Goal: Task Accomplishment & Management: Use online tool/utility

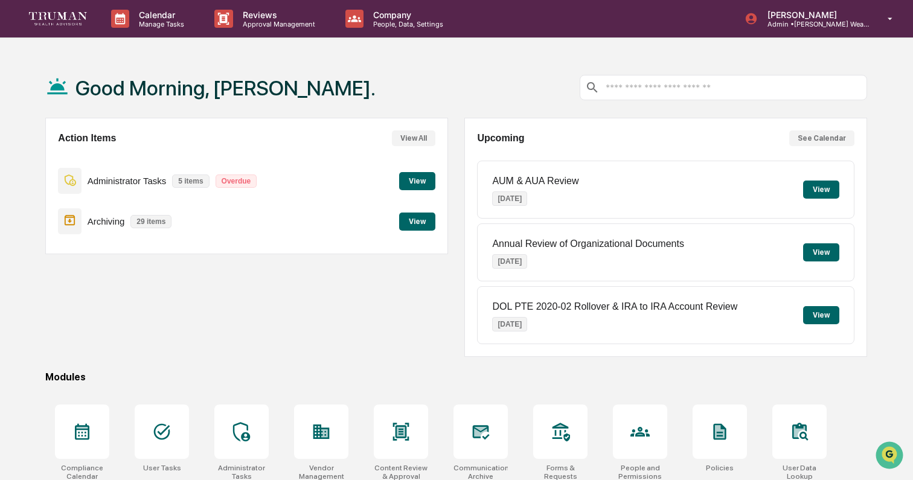
click at [419, 217] on button "View" at bounding box center [417, 221] width 36 height 18
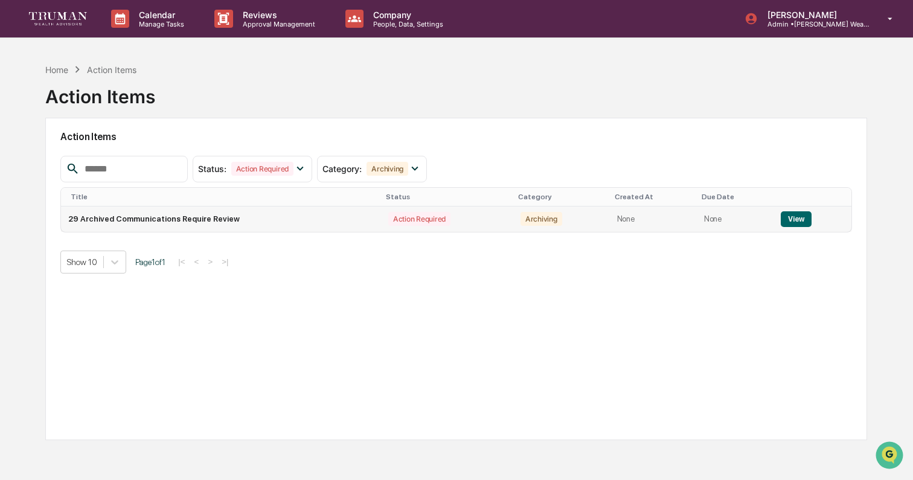
click at [295, 223] on td "29 Archived Communications Require Review" at bounding box center [221, 218] width 320 height 25
click at [792, 214] on button "View" at bounding box center [795, 219] width 31 height 16
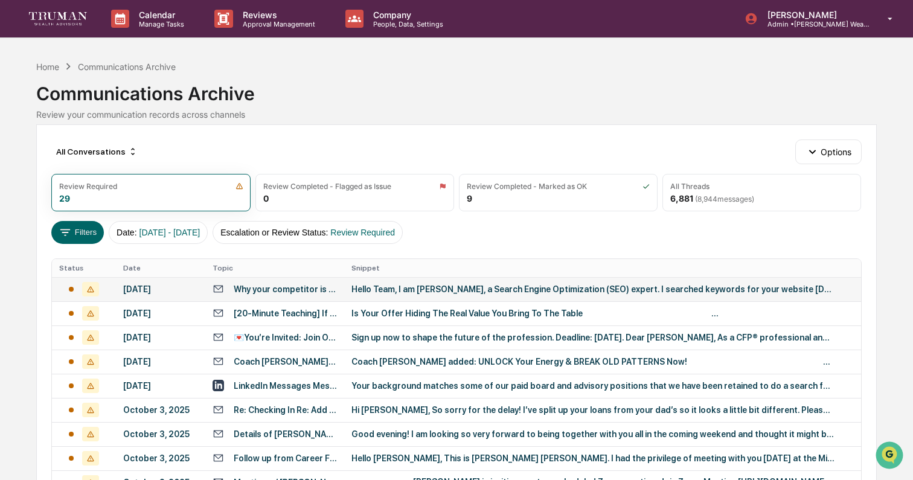
click at [505, 287] on div "Hello Team, I am [PERSON_NAME], a Search Engine Optimization (SEO) expert. I se…" at bounding box center [592, 289] width 483 height 10
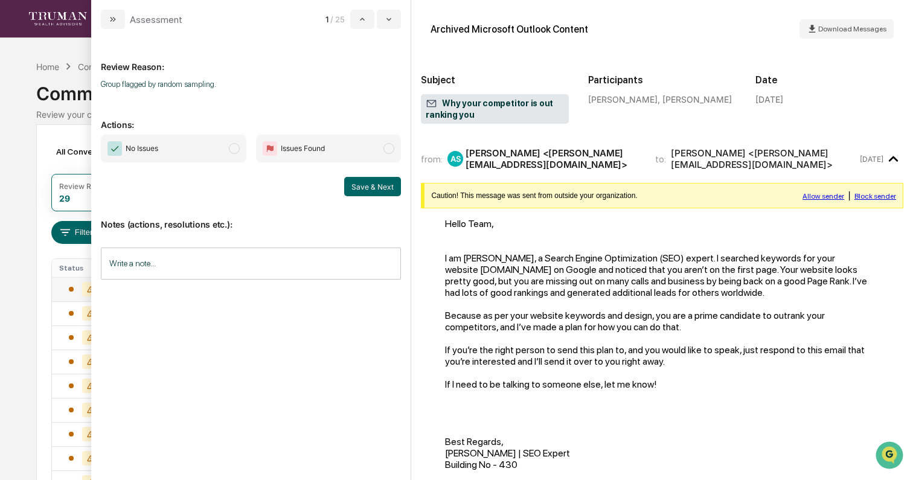
click at [153, 135] on span "No Issues" at bounding box center [173, 149] width 145 height 28
drag, startPoint x: 148, startPoint y: 145, endPoint x: 162, endPoint y: 147, distance: 14.0
click at [149, 145] on span "No Issues" at bounding box center [142, 148] width 33 height 12
click at [367, 190] on button "Save & Next" at bounding box center [372, 186] width 57 height 19
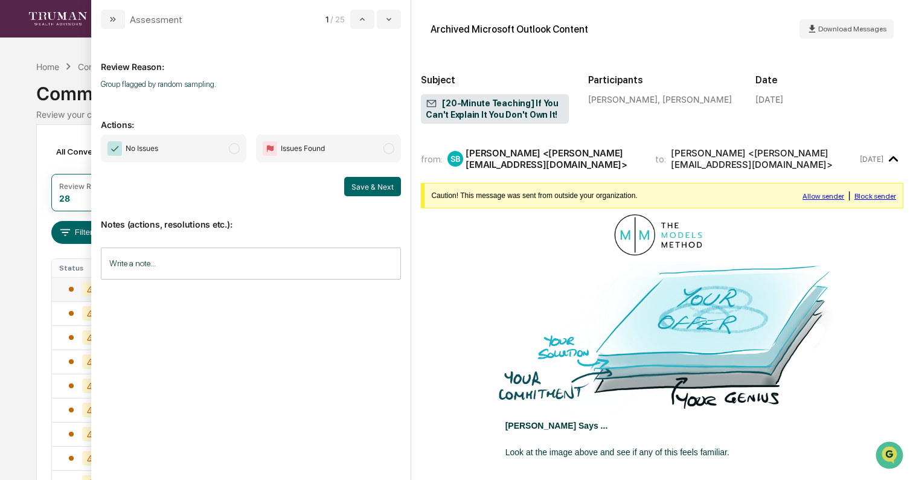
drag, startPoint x: 169, startPoint y: 145, endPoint x: 196, endPoint y: 148, distance: 26.8
click at [169, 145] on span "No Issues" at bounding box center [173, 149] width 145 height 28
click at [369, 183] on button "Save & Next" at bounding box center [372, 186] width 57 height 19
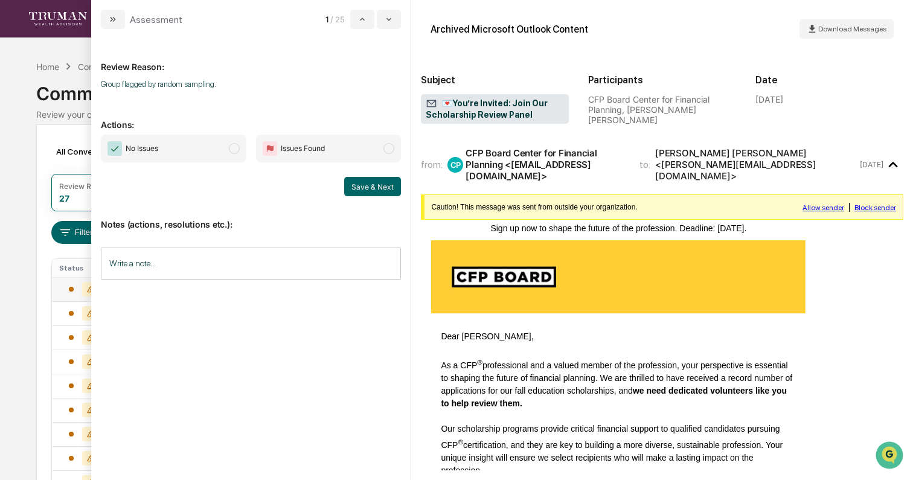
click at [167, 151] on span "No Issues" at bounding box center [173, 149] width 145 height 28
click at [384, 183] on button "Save & Next" at bounding box center [372, 186] width 57 height 19
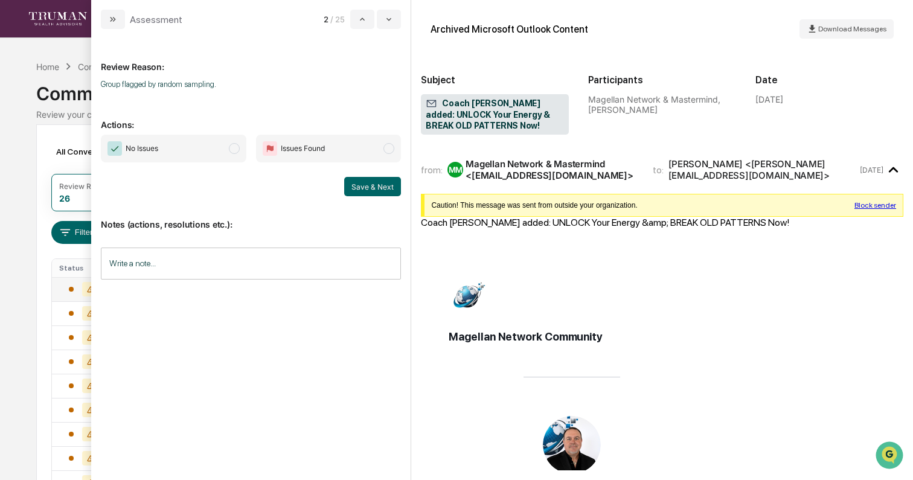
drag, startPoint x: 176, startPoint y: 149, endPoint x: 221, endPoint y: 162, distance: 46.4
click at [177, 149] on span "No Issues" at bounding box center [173, 149] width 145 height 28
click at [377, 186] on button "Save & Next" at bounding box center [372, 186] width 57 height 19
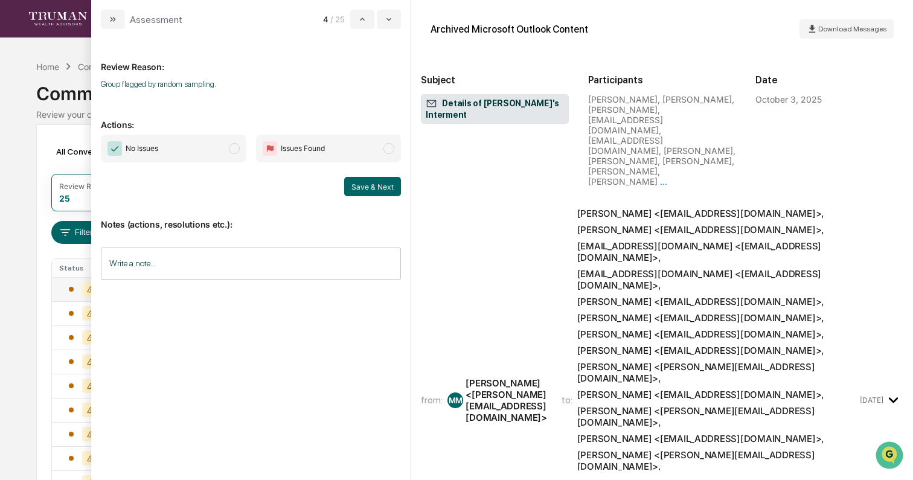
click at [153, 145] on span "No Issues" at bounding box center [142, 148] width 33 height 12
click at [363, 183] on button "Save & Next" at bounding box center [372, 186] width 57 height 19
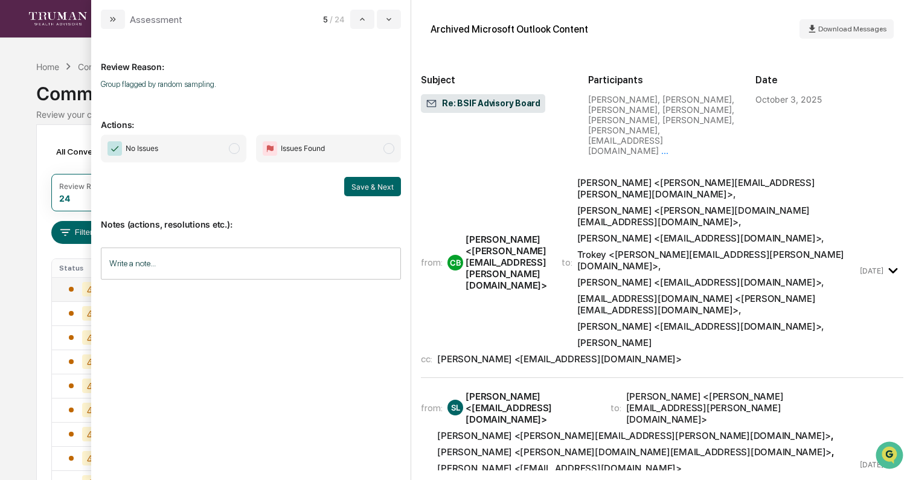
drag, startPoint x: 177, startPoint y: 150, endPoint x: 241, endPoint y: 157, distance: 64.3
click at [177, 150] on span "No Issues" at bounding box center [173, 149] width 145 height 28
click at [366, 185] on button "Save & Next" at bounding box center [372, 186] width 57 height 19
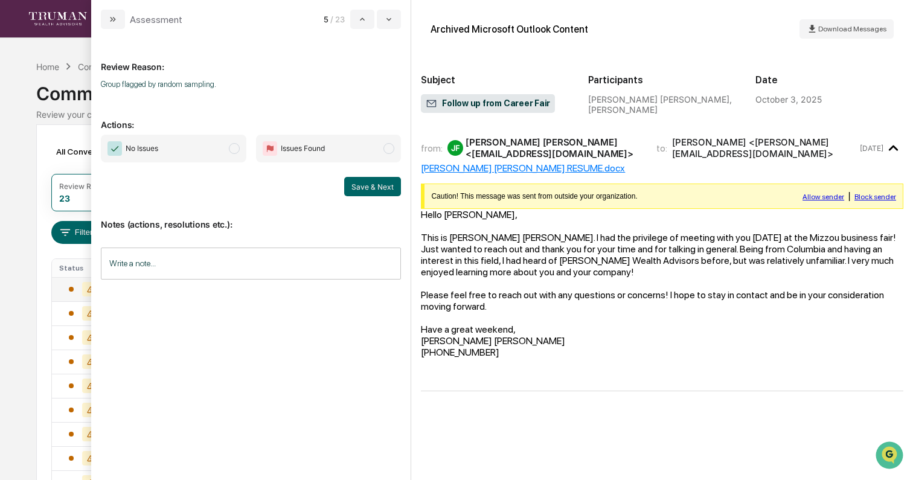
click at [167, 151] on span "No Issues" at bounding box center [173, 149] width 145 height 28
click at [381, 186] on button "Save & Next" at bounding box center [372, 186] width 57 height 19
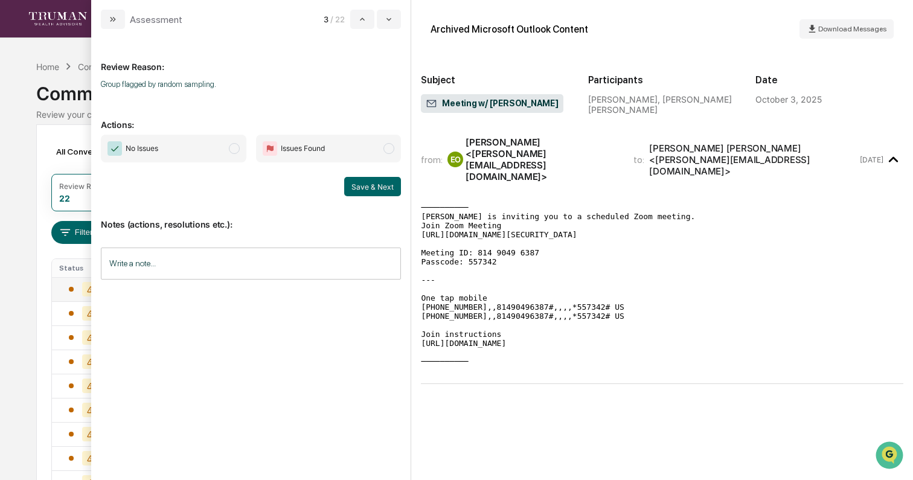
click at [185, 152] on span "No Issues" at bounding box center [173, 149] width 145 height 28
click at [368, 183] on button "Save & Next" at bounding box center [372, 186] width 57 height 19
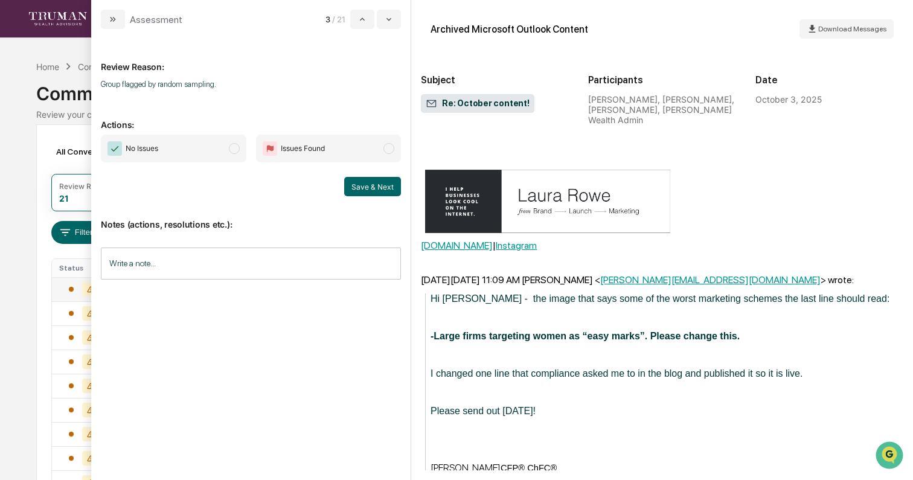
scroll to position [437, 0]
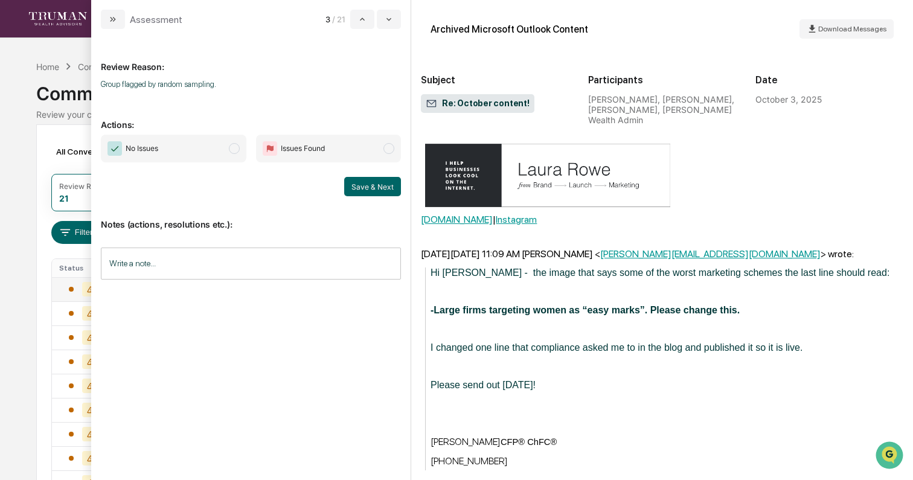
click at [134, 144] on span "No Issues" at bounding box center [142, 148] width 33 height 12
click at [384, 187] on button "Save & Next" at bounding box center [372, 186] width 57 height 19
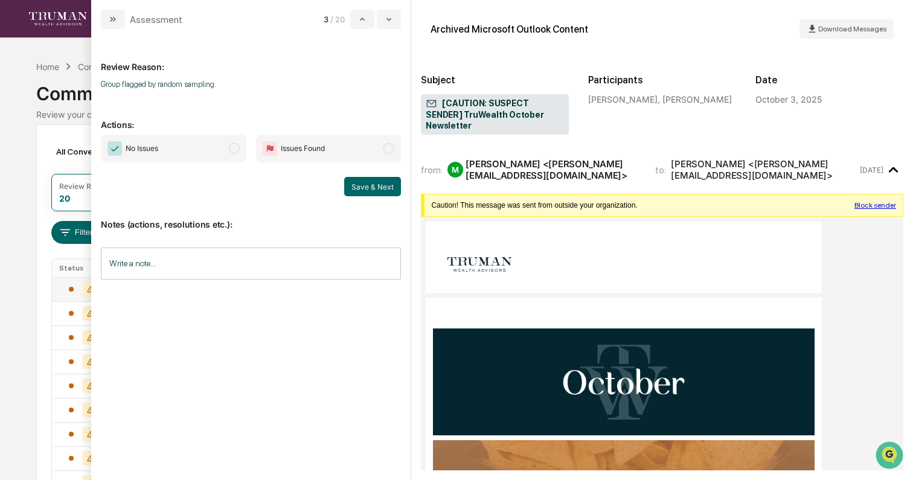
click at [172, 151] on span "No Issues" at bounding box center [173, 149] width 145 height 28
click at [365, 186] on button "Save & Next" at bounding box center [372, 186] width 57 height 19
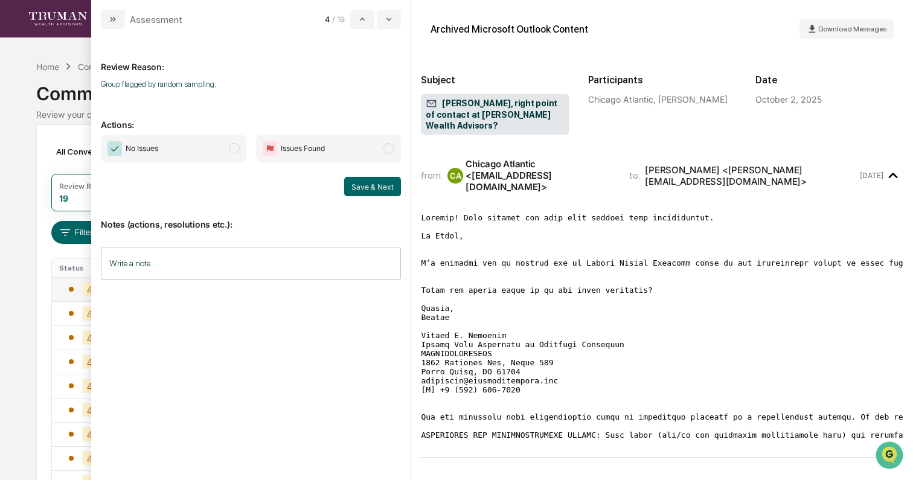
drag, startPoint x: 142, startPoint y: 153, endPoint x: 325, endPoint y: 191, distance: 186.8
click at [142, 153] on span "No Issues" at bounding box center [142, 148] width 33 height 12
click at [372, 186] on button "Save & Next" at bounding box center [372, 186] width 57 height 19
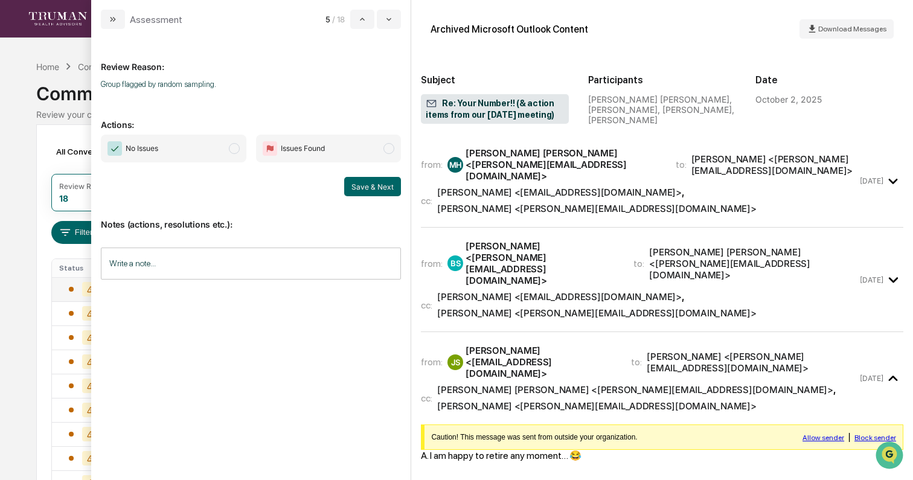
click at [178, 142] on span "No Issues" at bounding box center [173, 149] width 145 height 28
click at [386, 184] on button "Save & Next" at bounding box center [372, 186] width 57 height 19
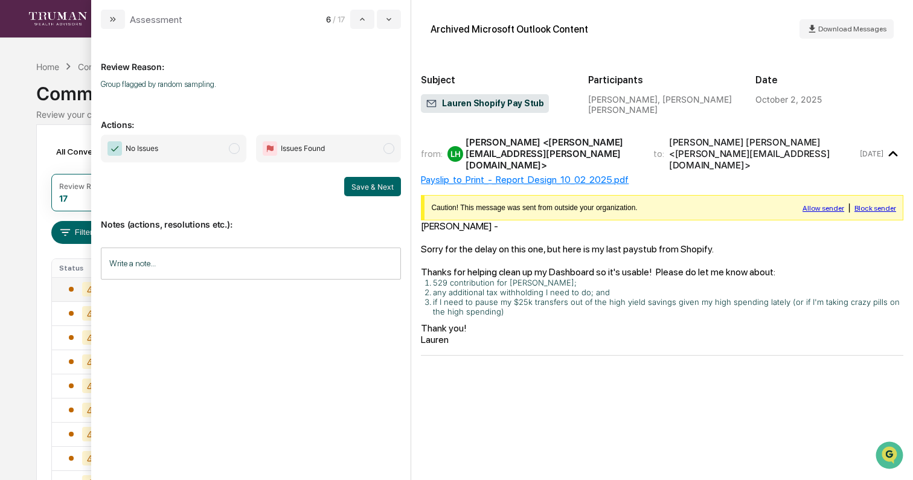
click at [190, 146] on span "No Issues" at bounding box center [173, 149] width 145 height 28
click at [377, 185] on button "Save & Next" at bounding box center [372, 186] width 57 height 19
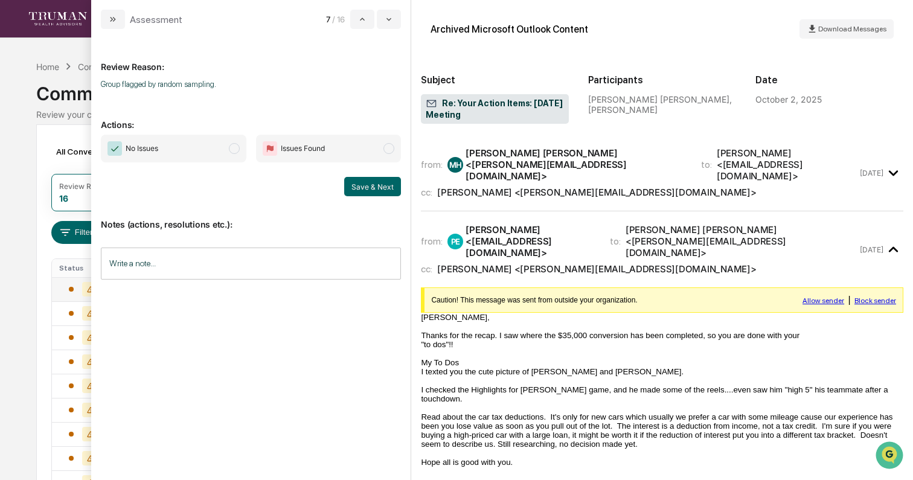
drag, startPoint x: 185, startPoint y: 144, endPoint x: 202, endPoint y: 153, distance: 19.5
click at [186, 144] on span "No Issues" at bounding box center [173, 149] width 145 height 28
click at [377, 182] on button "Save & Next" at bounding box center [372, 186] width 57 height 19
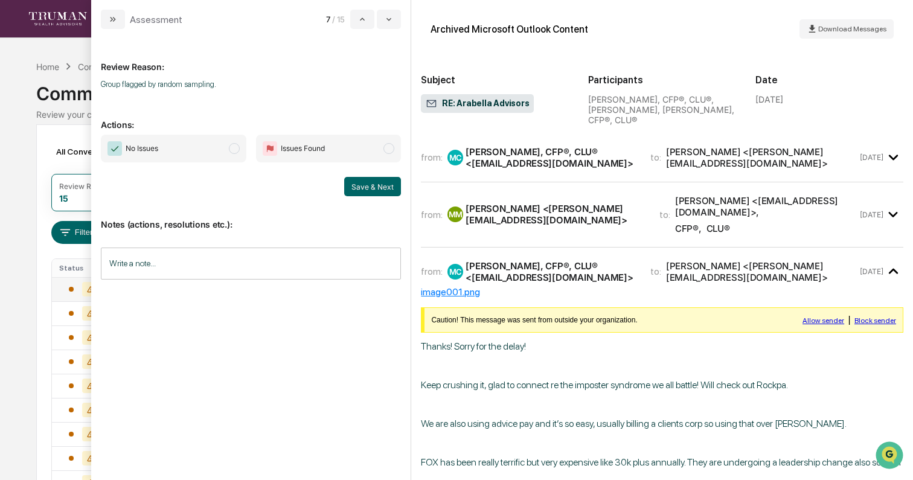
click at [173, 151] on span "No Issues" at bounding box center [173, 149] width 145 height 28
click at [378, 184] on button "Save & Next" at bounding box center [372, 186] width 57 height 19
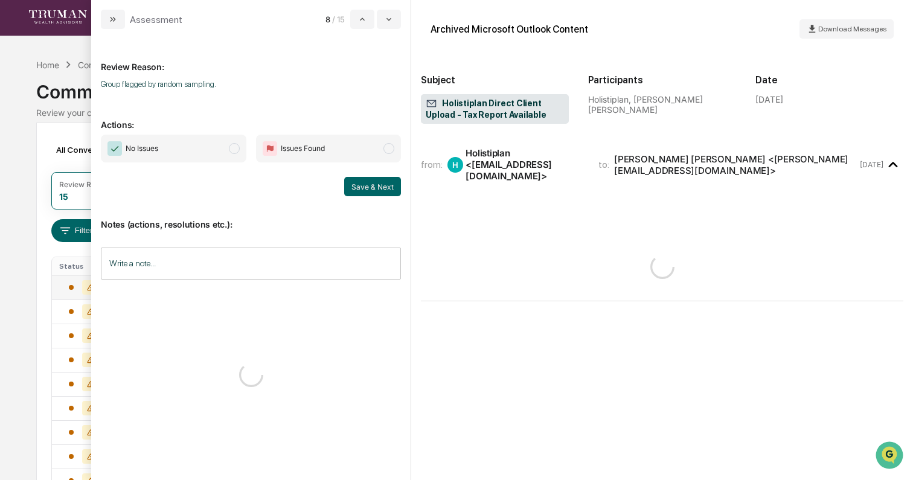
scroll to position [4, 0]
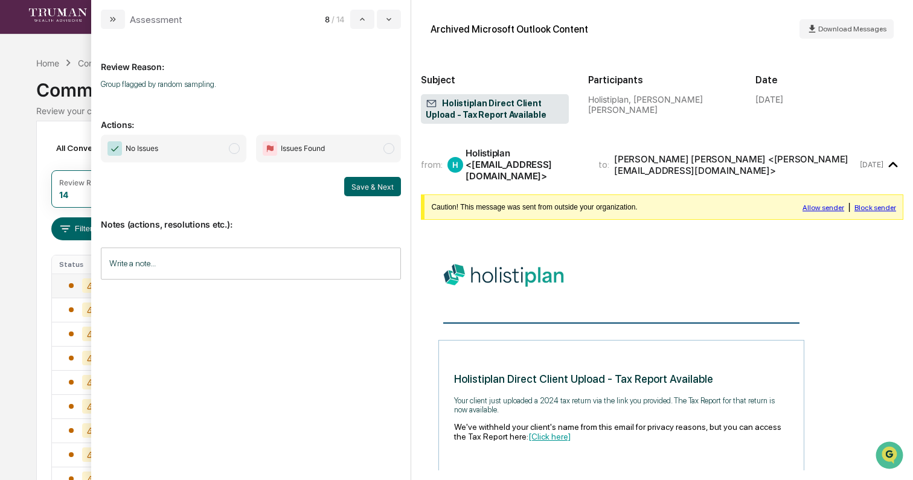
click at [193, 155] on span "No Issues" at bounding box center [173, 149] width 145 height 28
click at [386, 187] on button "Save & Next" at bounding box center [372, 186] width 57 height 19
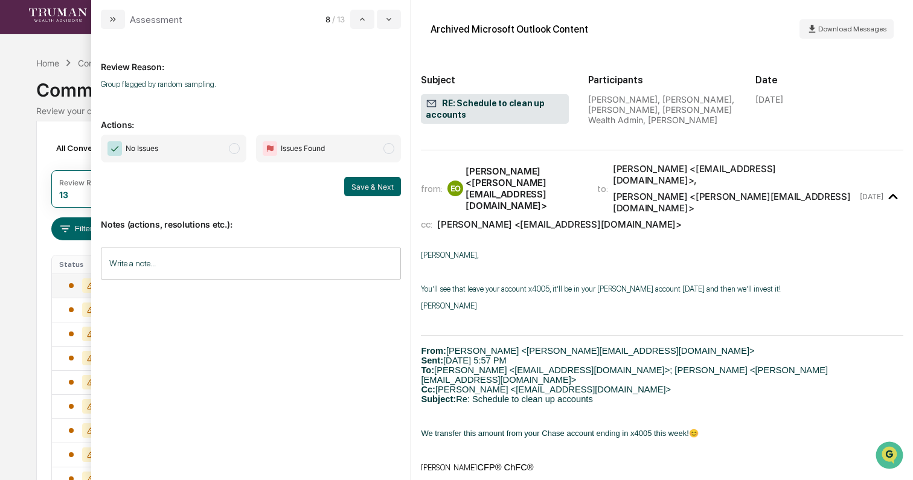
scroll to position [573, 0]
drag, startPoint x: 166, startPoint y: 147, endPoint x: 254, endPoint y: 168, distance: 90.6
click at [167, 147] on span "No Issues" at bounding box center [173, 149] width 145 height 28
click at [376, 183] on button "Save & Next" at bounding box center [372, 186] width 57 height 19
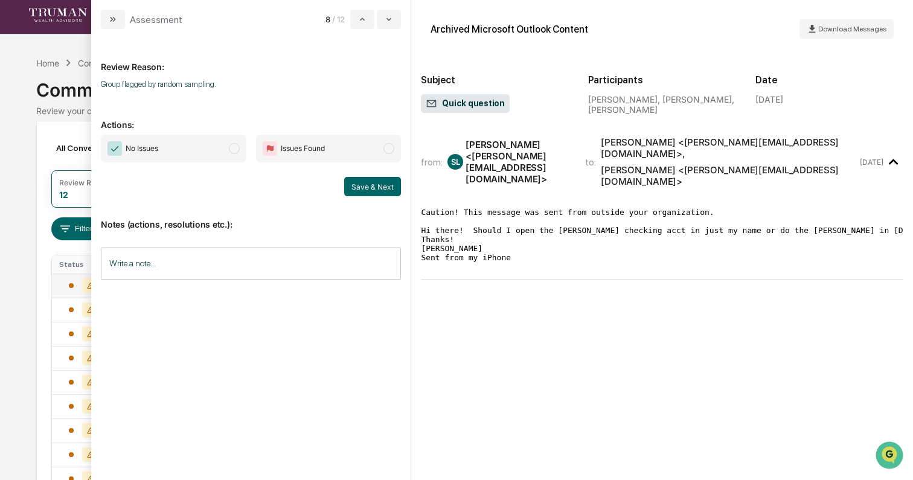
drag, startPoint x: 170, startPoint y: 148, endPoint x: 209, endPoint y: 156, distance: 40.0
click at [170, 148] on span "No Issues" at bounding box center [173, 149] width 145 height 28
click at [369, 182] on button "Save & Next" at bounding box center [372, 186] width 57 height 19
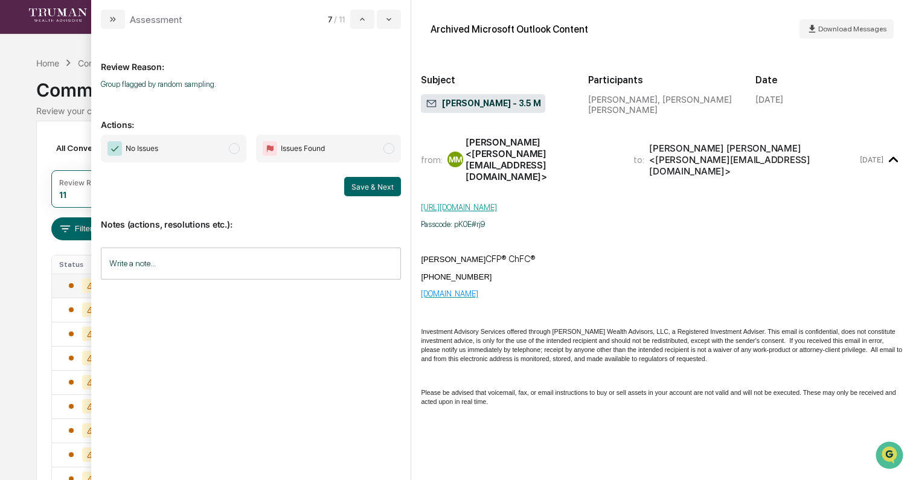
click at [147, 146] on span "No Issues" at bounding box center [142, 148] width 33 height 12
click at [370, 184] on button "Save & Next" at bounding box center [372, 186] width 57 height 19
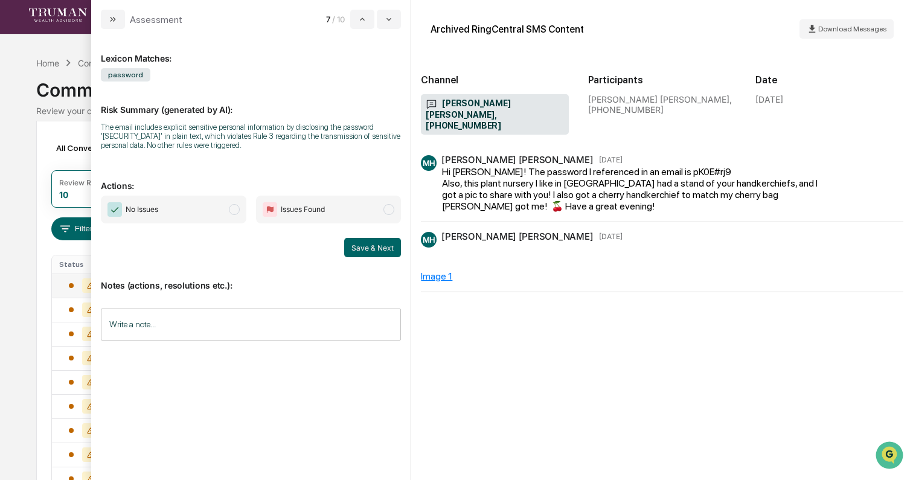
click at [164, 330] on input "Write a note..." at bounding box center [251, 324] width 300 height 32
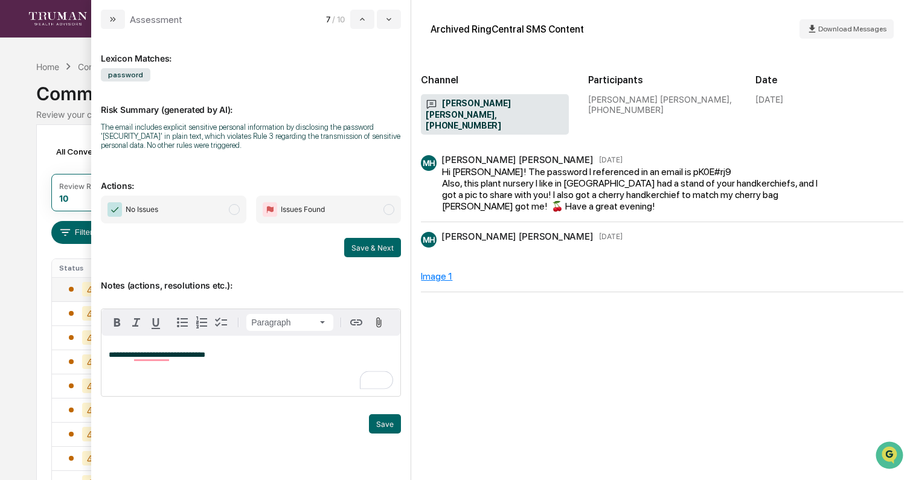
click at [217, 215] on span "No Issues" at bounding box center [173, 210] width 145 height 28
click at [236, 356] on p "**********" at bounding box center [251, 355] width 284 height 8
click at [205, 357] on span "**********" at bounding box center [157, 355] width 97 height 8
click at [380, 246] on button "Save & Next" at bounding box center [372, 247] width 57 height 19
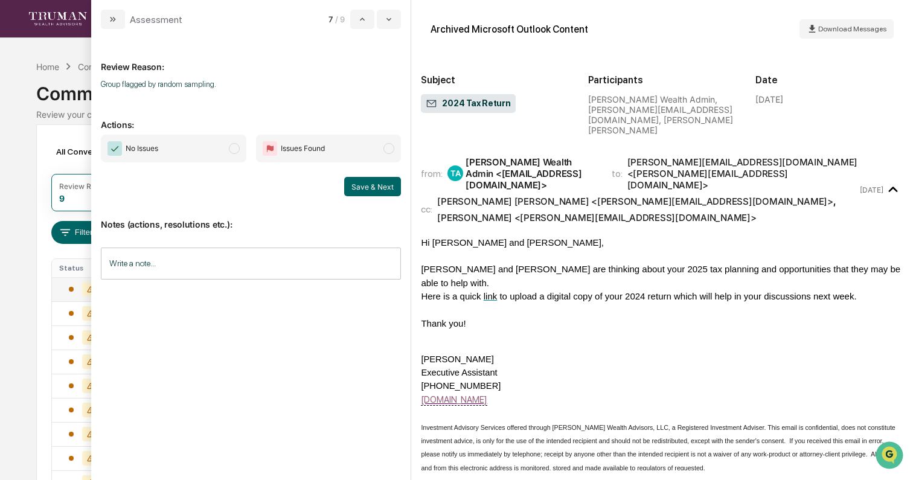
click at [238, 151] on span "No Issues" at bounding box center [173, 149] width 145 height 28
click at [371, 182] on button "Save & Next" at bounding box center [372, 186] width 57 height 19
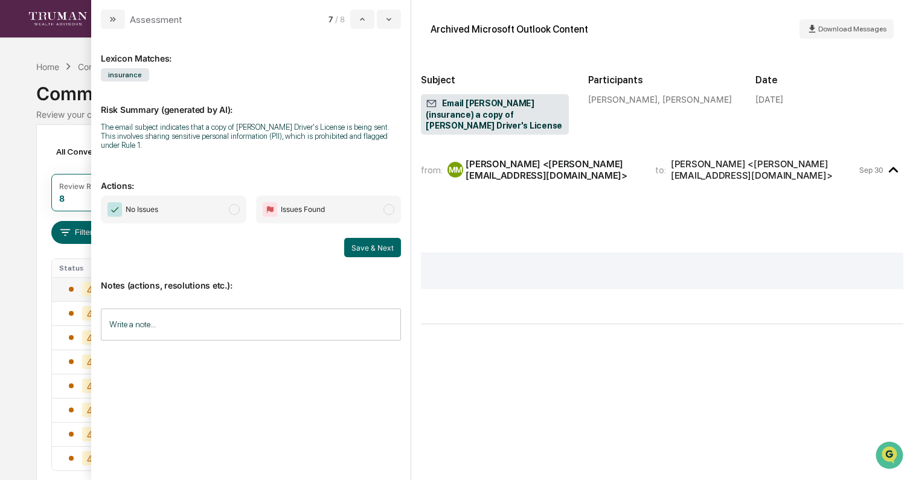
click at [223, 314] on input "Write a note..." at bounding box center [251, 324] width 300 height 32
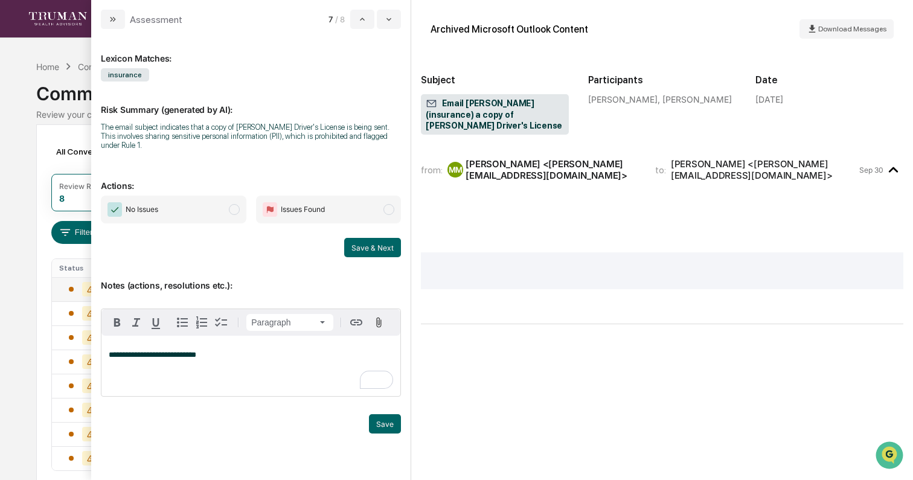
click at [125, 211] on span "No Issues" at bounding box center [132, 209] width 51 height 14
click at [386, 250] on button "Save & Next" at bounding box center [372, 247] width 57 height 19
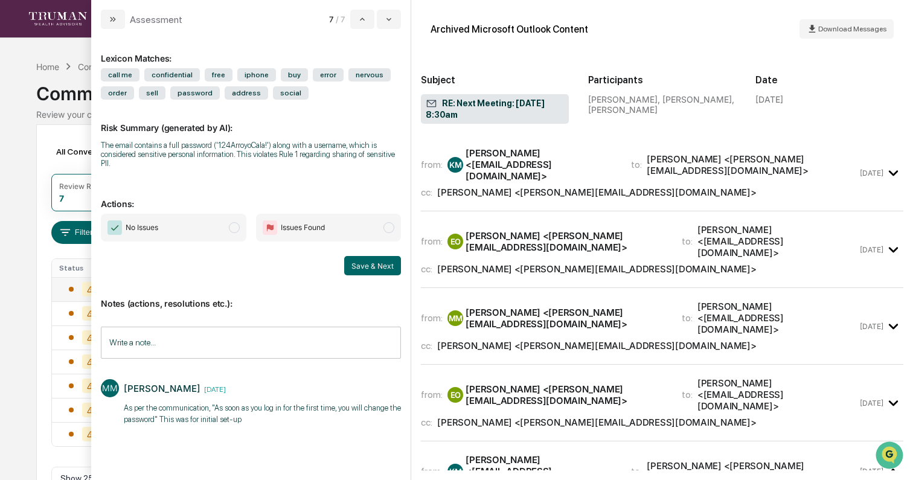
click at [188, 230] on span "No Issues" at bounding box center [173, 228] width 145 height 28
click at [377, 264] on button "Save & Next" at bounding box center [372, 265] width 57 height 19
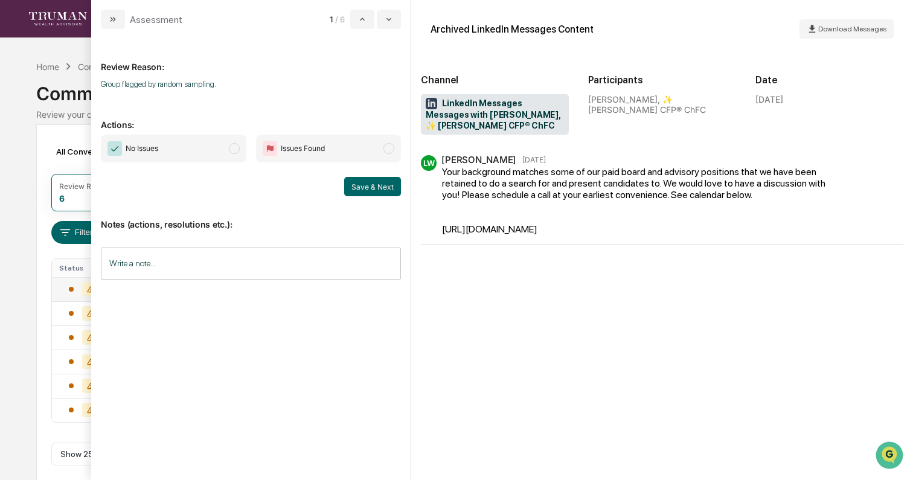
click at [232, 145] on span "modal" at bounding box center [234, 148] width 11 height 11
click at [375, 190] on button "Save & Next" at bounding box center [372, 186] width 57 height 19
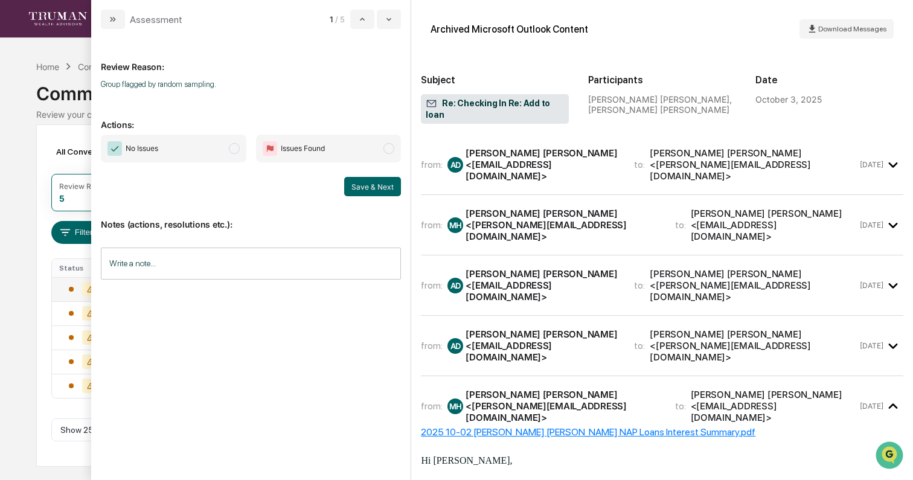
drag, startPoint x: 208, startPoint y: 153, endPoint x: 327, endPoint y: 159, distance: 119.0
click at [209, 153] on span "No Issues" at bounding box center [173, 149] width 145 height 28
click at [361, 185] on button "Save & Next" at bounding box center [372, 186] width 57 height 19
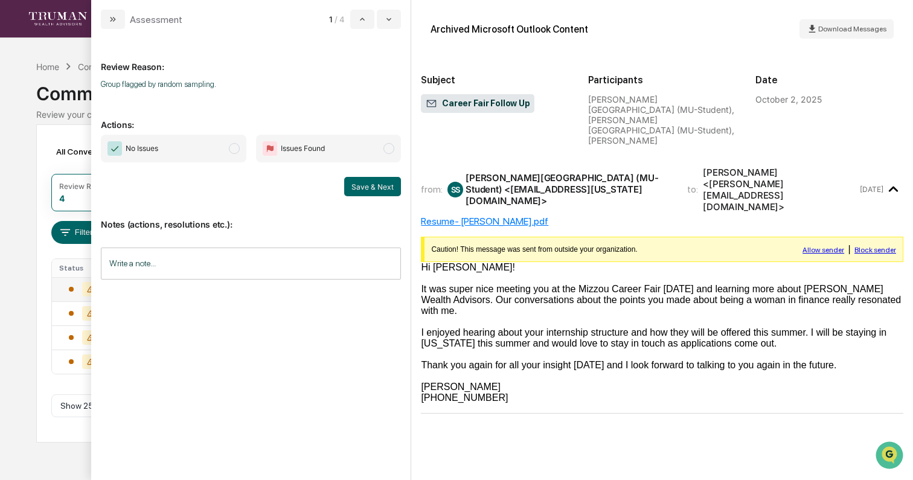
click at [225, 151] on span "No Issues" at bounding box center [173, 149] width 145 height 28
click at [375, 179] on button "Save & Next" at bounding box center [372, 186] width 57 height 19
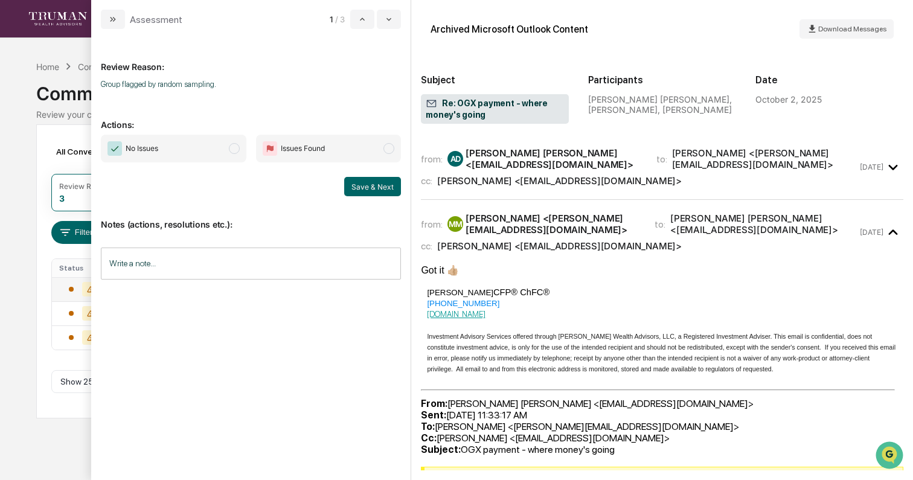
click at [228, 147] on span "No Issues" at bounding box center [173, 149] width 145 height 28
click at [380, 184] on button "Save & Next" at bounding box center [372, 186] width 57 height 19
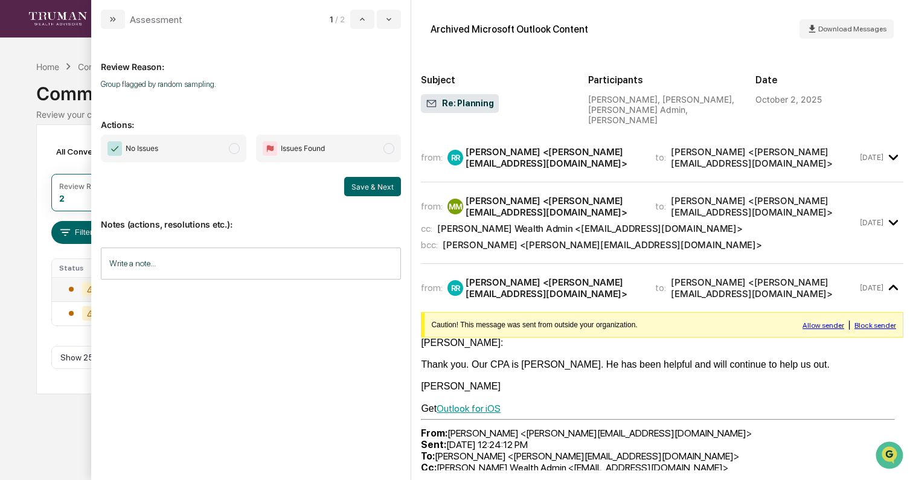
click at [234, 150] on span "modal" at bounding box center [234, 148] width 11 height 11
click at [379, 179] on button "Save & Next" at bounding box center [372, 186] width 57 height 19
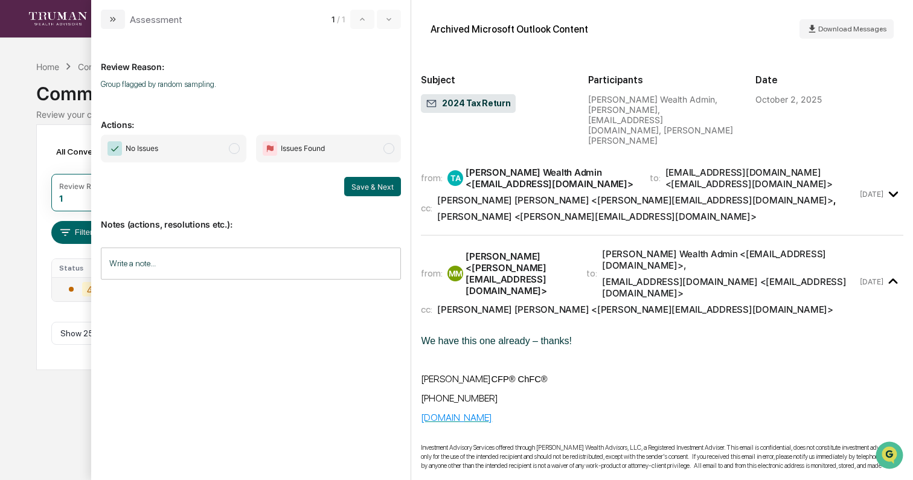
click at [208, 146] on span "No Issues" at bounding box center [173, 149] width 145 height 28
click at [361, 186] on button "Save & Next" at bounding box center [372, 186] width 57 height 19
